Goal: Task Accomplishment & Management: Manage account settings

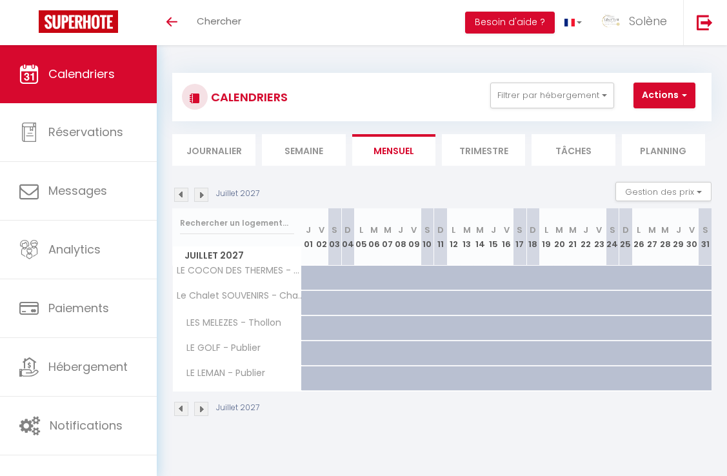
scroll to position [45, 0]
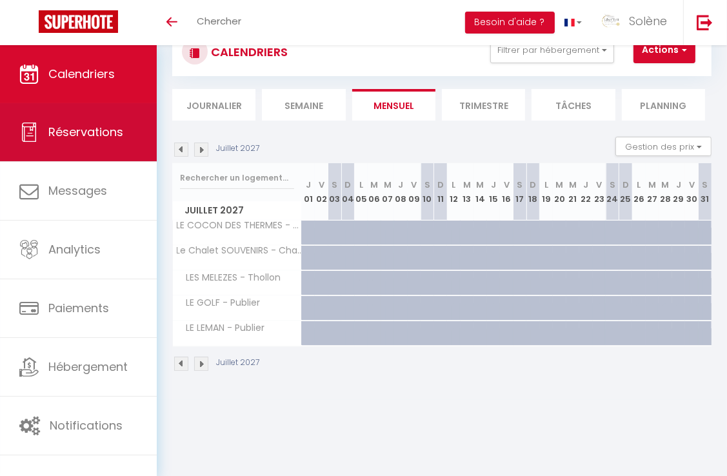
click at [70, 137] on span "Réservations" at bounding box center [85, 132] width 75 height 16
select select "not_cancelled"
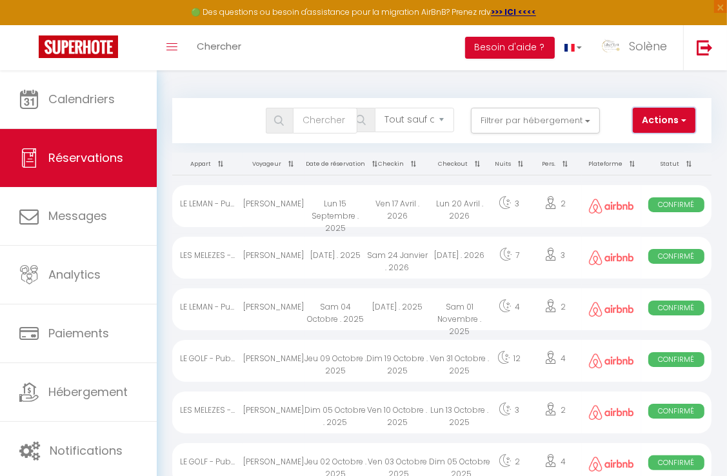
click at [668, 120] on button "Actions" at bounding box center [664, 121] width 62 height 26
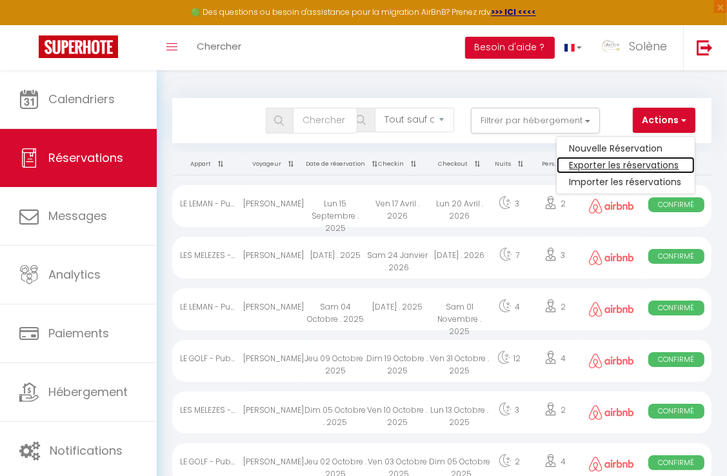
click at [624, 164] on link "Exporter les réservations" at bounding box center [626, 165] width 138 height 17
type input "[EMAIL_ADDRESS][DOMAIN_NAME]"
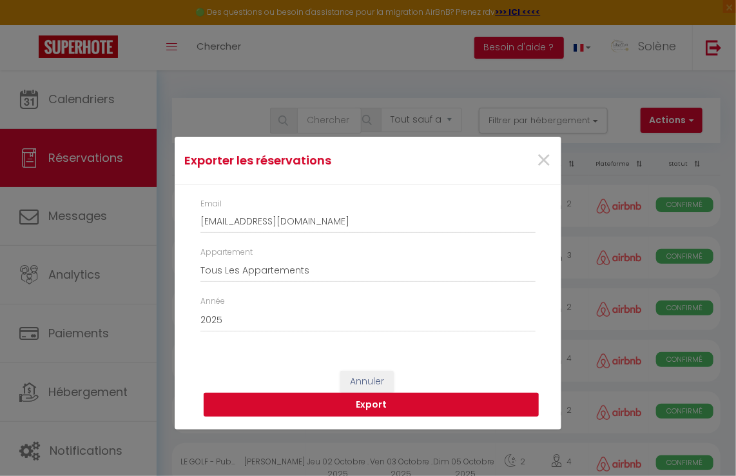
click at [379, 402] on button "Export" at bounding box center [371, 405] width 335 height 25
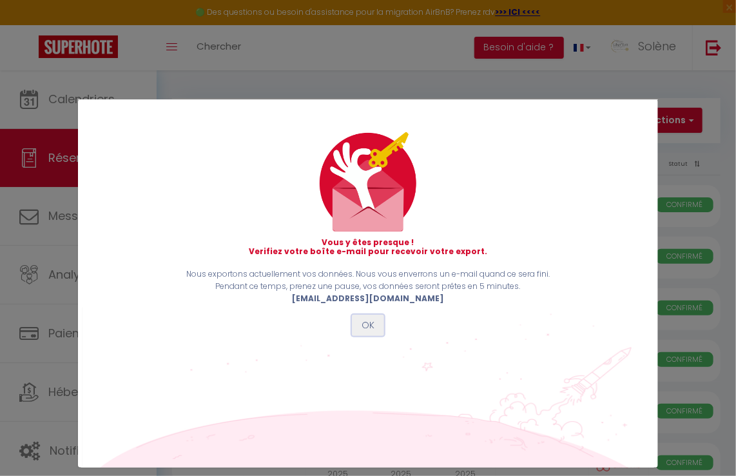
click at [368, 332] on button "OK" at bounding box center [368, 326] width 32 height 22
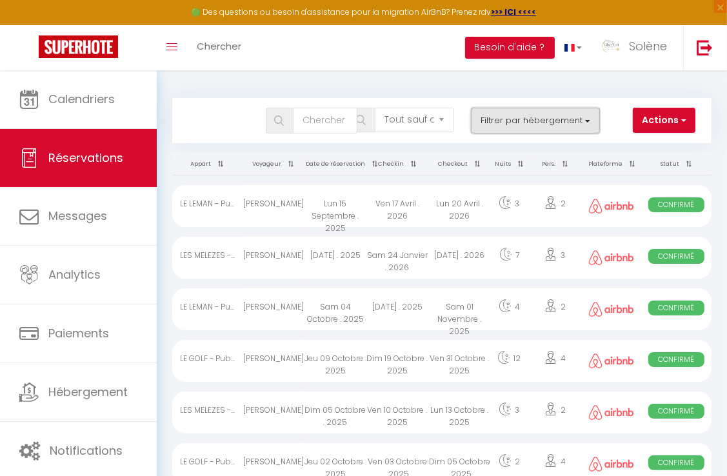
click at [575, 110] on button "Filtrer par hébergement" at bounding box center [535, 121] width 129 height 26
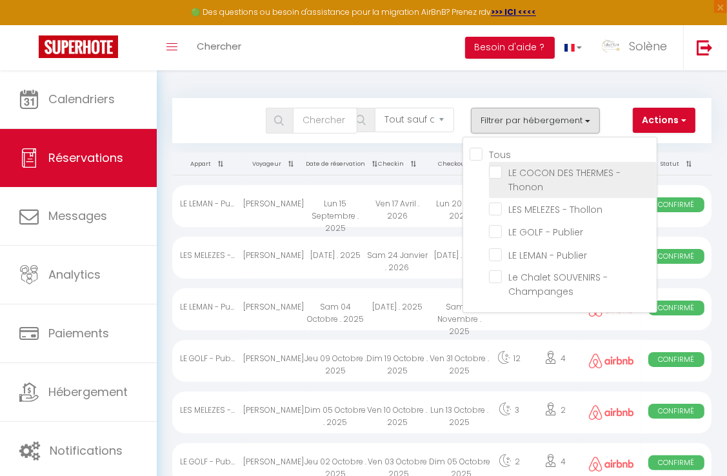
click at [496, 170] on input "LE COCON DES THERMES - Thonon" at bounding box center [573, 172] width 168 height 13
checkbox input "true"
checkbox input "false"
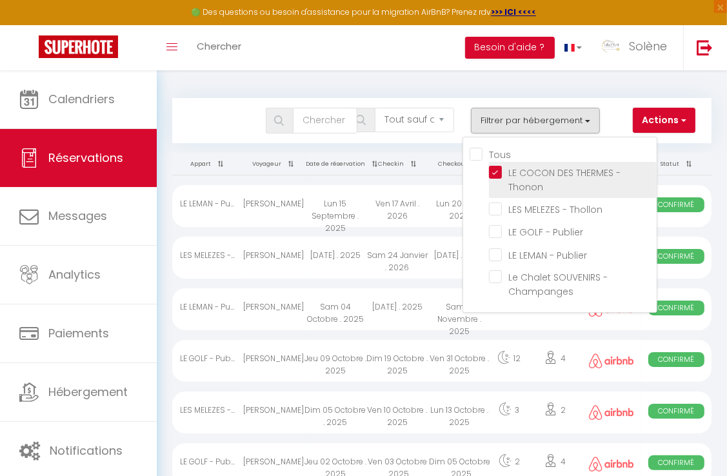
checkbox input "false"
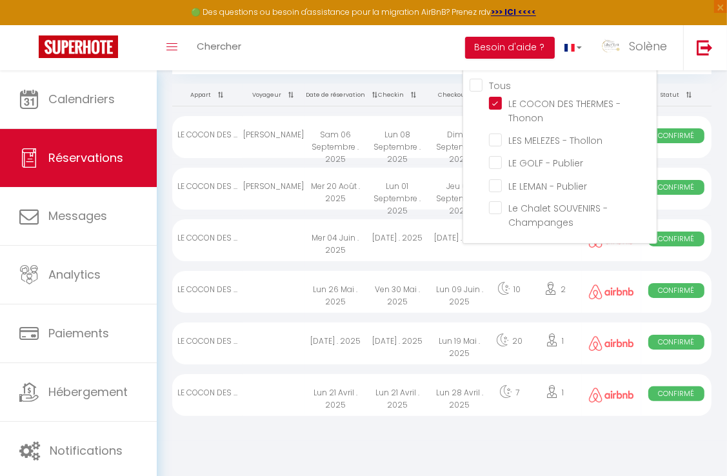
scroll to position [70, 0]
click at [466, 442] on body "🟢 Des questions ou besoin d'assistance pour la migration AirBnB? Prenez rdv >>>…" at bounding box center [363, 239] width 727 height 476
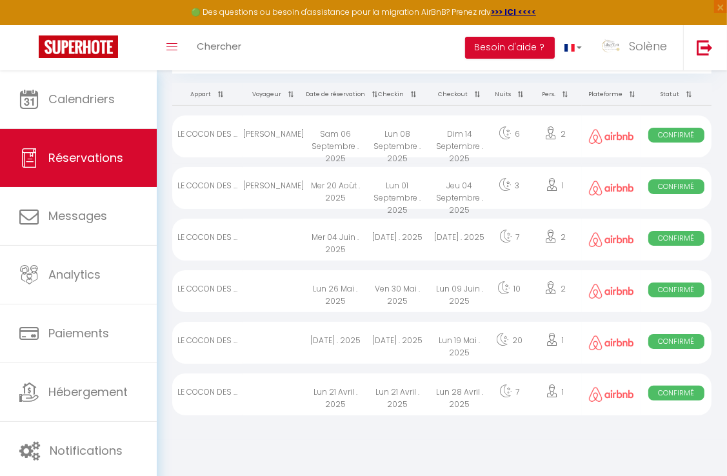
click at [240, 236] on div "LE COCON DES ..." at bounding box center [207, 240] width 70 height 42
select select "OK"
select select "0"
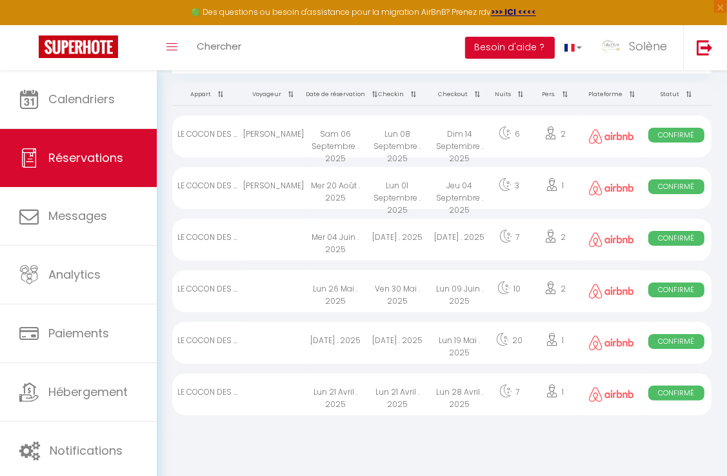
select select "1"
select select
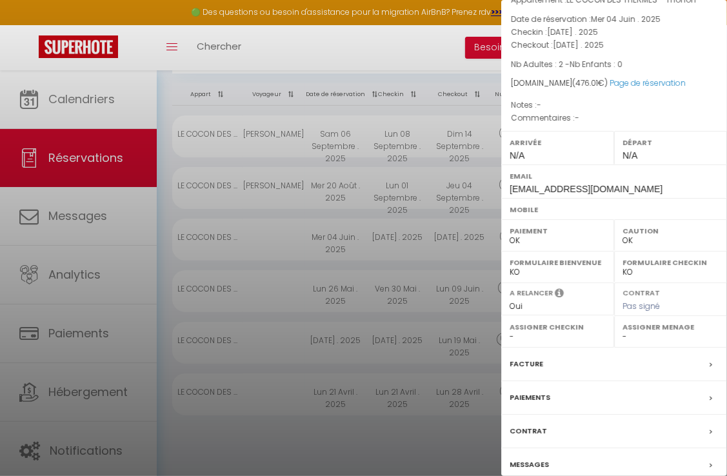
scroll to position [110, 0]
